Goal: Navigation & Orientation: Understand site structure

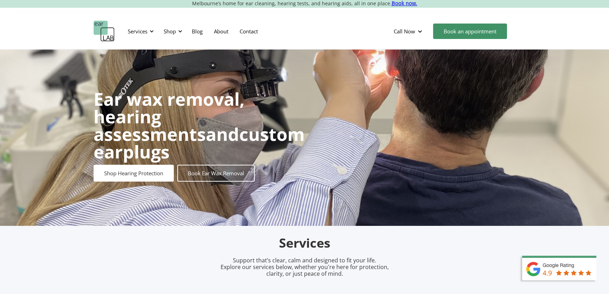
drag, startPoint x: 612, startPoint y: 24, endPoint x: 614, endPoint y: -4, distance: 27.8
click at [609, 0] on html "Melbourne’s home for ear cleaning, hearing tests, and hearing aids, all in one …" at bounding box center [304, 147] width 609 height 294
click at [144, 32] on div "Services" at bounding box center [138, 31] width 20 height 7
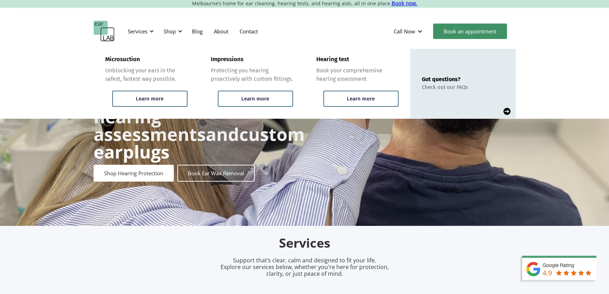
click at [170, 34] on div "Shop" at bounding box center [170, 31] width 12 height 7
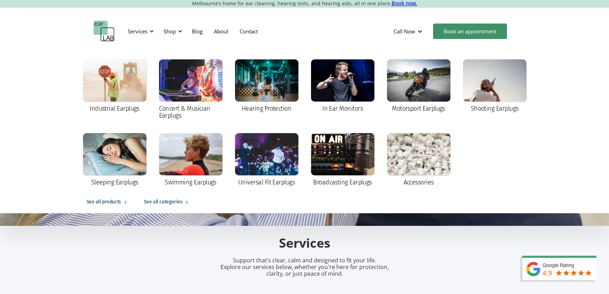
click at [141, 31] on div "Services" at bounding box center [138, 31] width 20 height 7
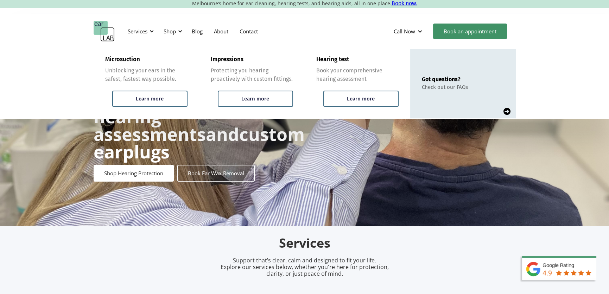
click at [224, 32] on link "About" at bounding box center [221, 31] width 26 height 20
